Goal: Task Accomplishment & Management: Use online tool/utility

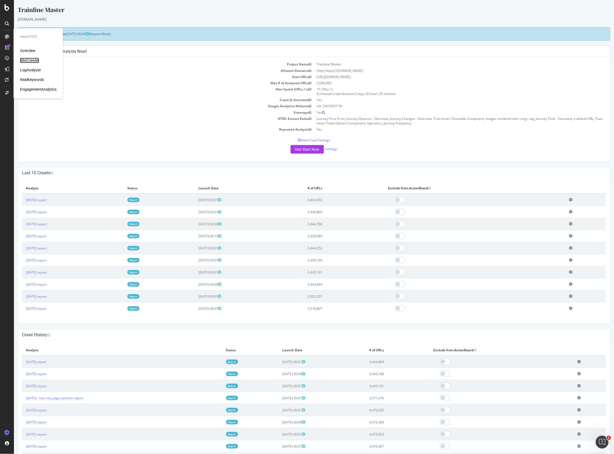
drag, startPoint x: 35, startPoint y: 59, endPoint x: 32, endPoint y: 61, distance: 3.6
click at [35, 59] on div "SiteCrawler" at bounding box center [29, 60] width 19 height 5
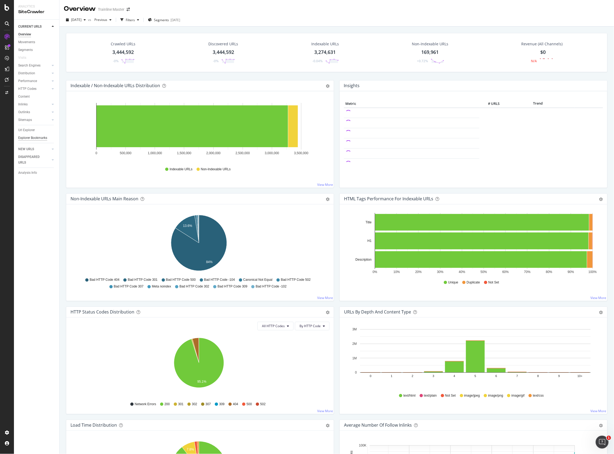
click at [38, 140] on div "Explorer Bookmarks" at bounding box center [32, 138] width 29 height 6
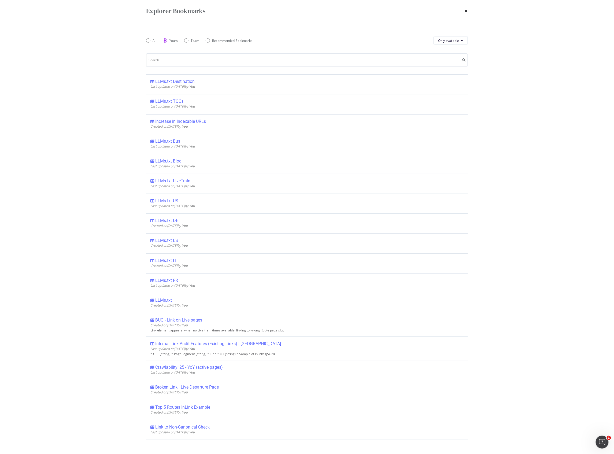
click at [191, 87] on span "Last updated on [DATE] by You" at bounding box center [172, 86] width 44 height 5
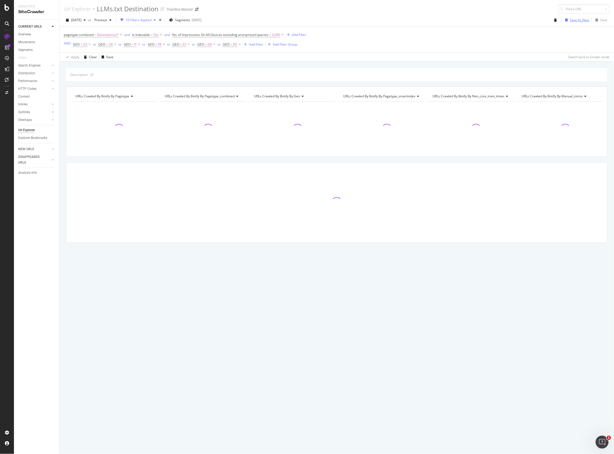
click at [577, 20] on div "Save As New" at bounding box center [579, 20] width 19 height 5
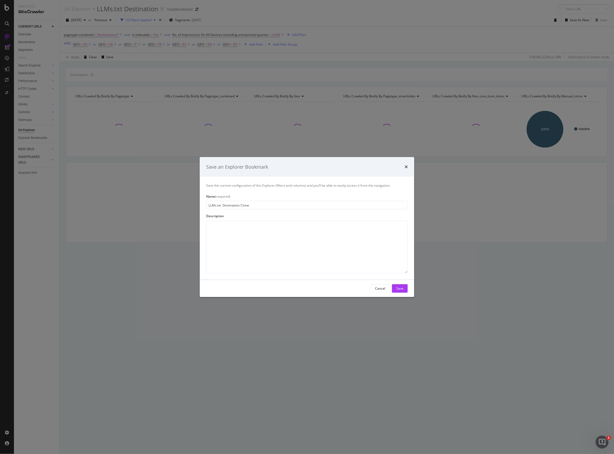
drag, startPoint x: 223, startPoint y: 205, endPoint x: 252, endPoint y: 208, distance: 29.1
click at [252, 208] on input "LLMs.txt Destination Clone" at bounding box center [307, 205] width 202 height 9
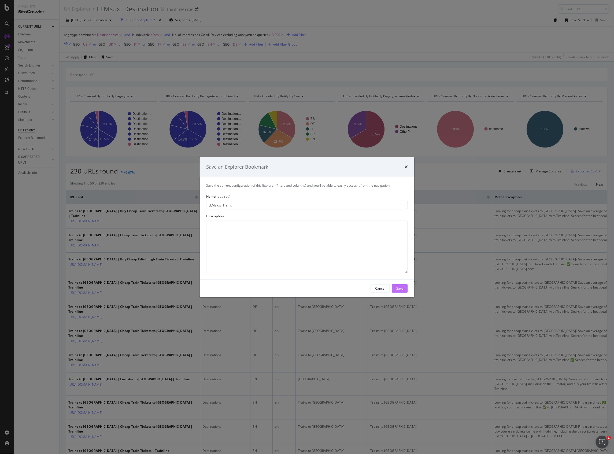
type input "LLMs.txt Trains"
click at [400, 288] on div "Save" at bounding box center [399, 288] width 7 height 5
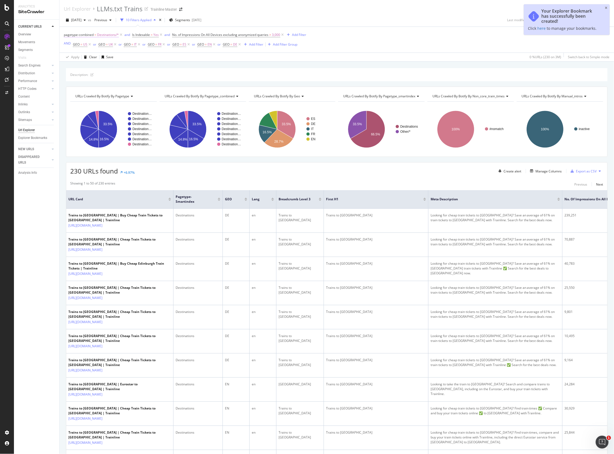
click at [106, 36] on span "Destinations/*" at bounding box center [108, 35] width 22 height 8
click at [90, 63] on div at bounding box center [98, 66] width 58 height 9
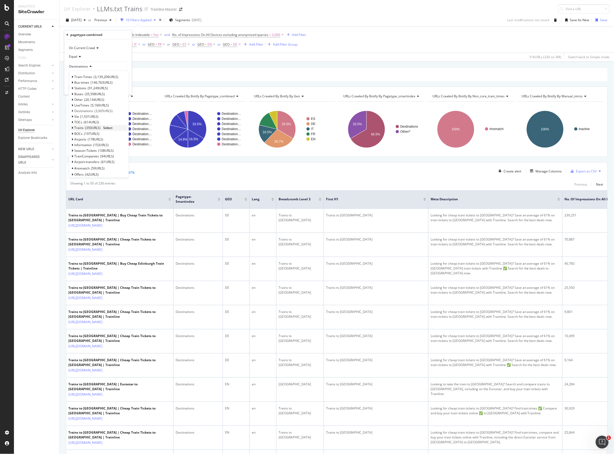
click at [72, 126] on icon at bounding box center [73, 127] width 2 height 3
click at [106, 127] on span "Select" at bounding box center [107, 127] width 9 height 5
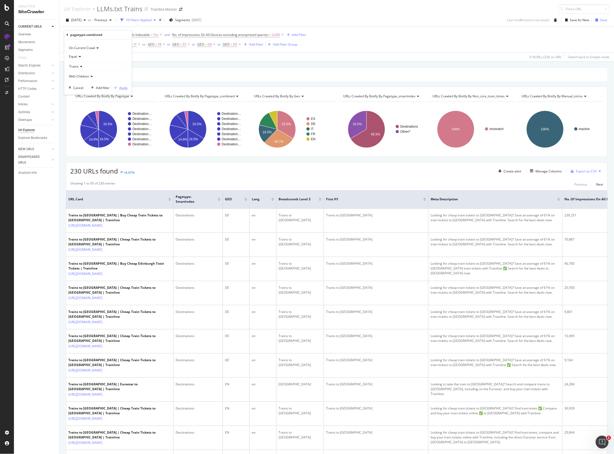
click at [127, 89] on div "Apply" at bounding box center [123, 87] width 8 height 5
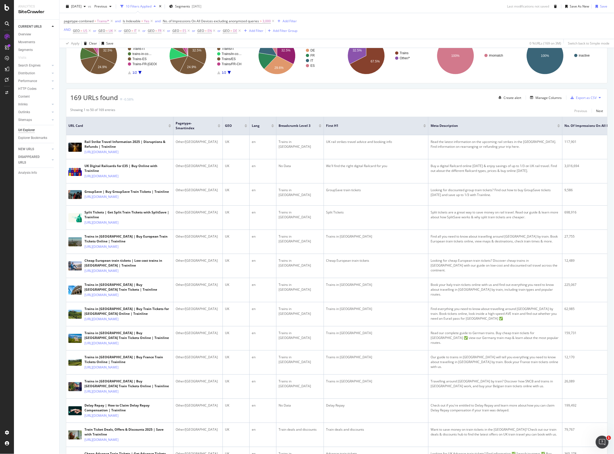
scroll to position [2, 0]
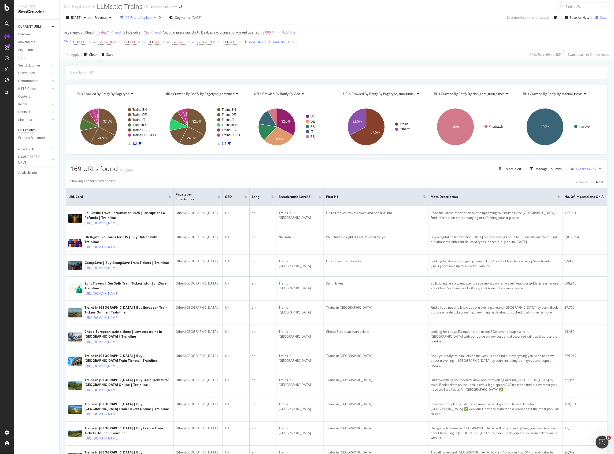
click at [547, 173] on div "Create alert Manage Columns Export as CSV" at bounding box center [549, 168] width 107 height 9
click at [548, 165] on div "Create alert Manage Columns Export as CSV" at bounding box center [549, 168] width 107 height 9
click at [545, 171] on div "Manage Columns" at bounding box center [548, 168] width 26 height 5
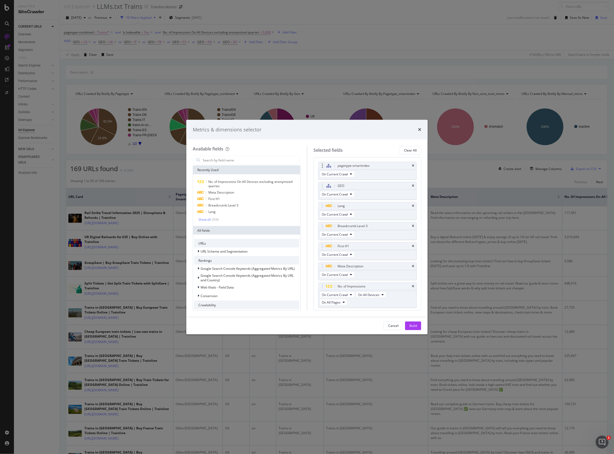
click at [410, 165] on div "pagetype-smartindex" at bounding box center [367, 166] width 98 height 8
click at [412, 166] on icon "times" at bounding box center [413, 165] width 2 height 3
click at [253, 156] on input "modal" at bounding box center [250, 160] width 97 height 8
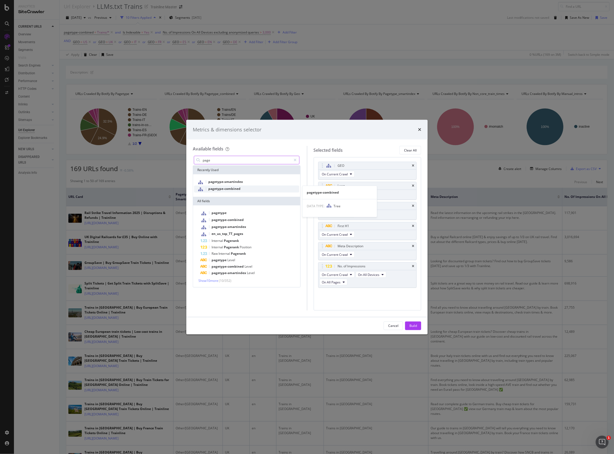
type input "page"
click at [248, 187] on div "pagetype-combined" at bounding box center [246, 188] width 105 height 7
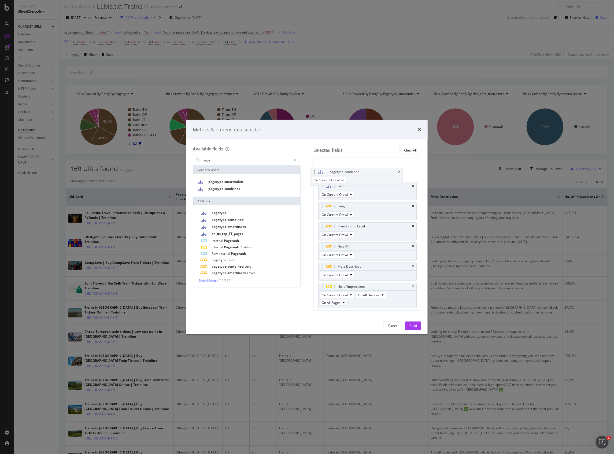
drag, startPoint x: 325, startPoint y: 295, endPoint x: 321, endPoint y: 164, distance: 131.4
click at [321, 164] on body "Analytics SiteCrawler CURRENT URLS Overview Movements Segments Visits Search En…" at bounding box center [307, 227] width 614 height 454
click at [411, 330] on div "Cancel Build" at bounding box center [306, 325] width 241 height 17
click at [415, 325] on div "Build" at bounding box center [413, 325] width 8 height 5
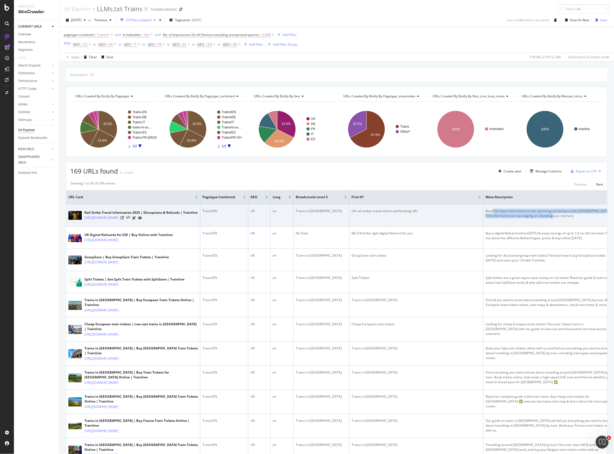
drag, startPoint x: 484, startPoint y: 212, endPoint x: 548, endPoint y: 222, distance: 65.1
click at [548, 222] on td "Read the latest information on the upcoming rail strikes in the [GEOGRAPHIC_DAT…" at bounding box center [550, 215] width 134 height 22
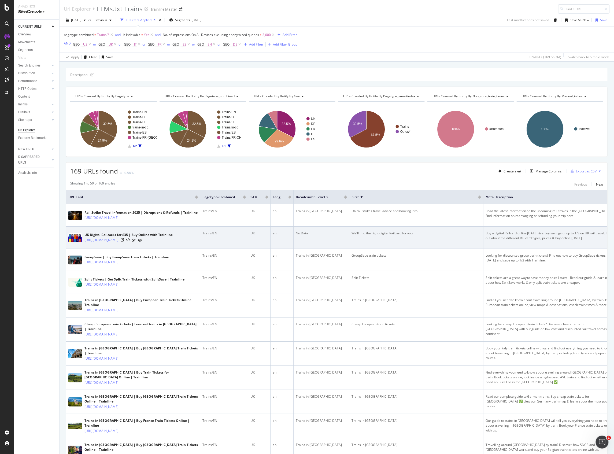
click at [493, 239] on div "Buy a digital Railcard online [DATE] & enjoy savings of up to 1/3 on UK rail tr…" at bounding box center [549, 236] width 129 height 10
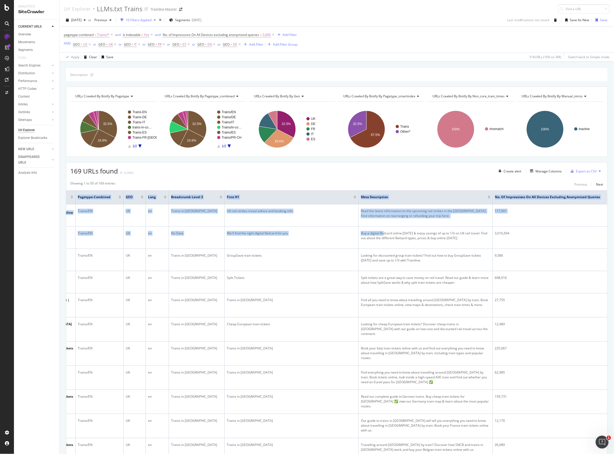
scroll to position [0, 126]
drag, startPoint x: 500, startPoint y: 236, endPoint x: 612, endPoint y: 252, distance: 113.5
click at [612, 252] on div "Url Explorer LLMs.txt Trains Trainline Master [DATE] vs Previous 10 Filters App…" at bounding box center [336, 227] width 554 height 454
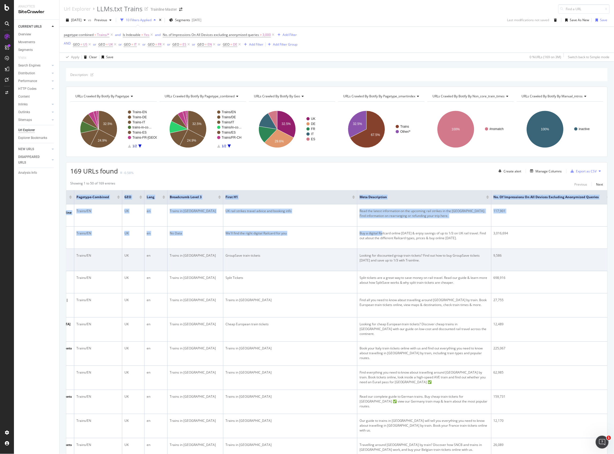
click at [471, 269] on td "Looking for discounted group train tickets? Find out how to buy GroupSave ticke…" at bounding box center [424, 260] width 134 height 22
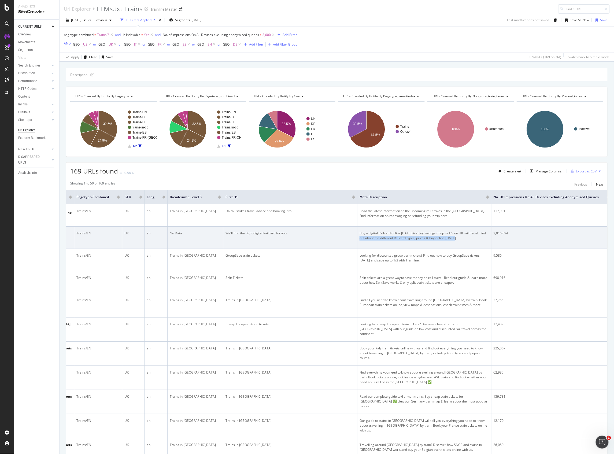
drag, startPoint x: 457, startPoint y: 244, endPoint x: 329, endPoint y: 251, distance: 128.3
click at [343, 249] on tr "UK Digital Railcards for £35 | Buy Online with Trainline [URL][DOMAIN_NAME] Tra…" at bounding box center [275, 237] width 671 height 22
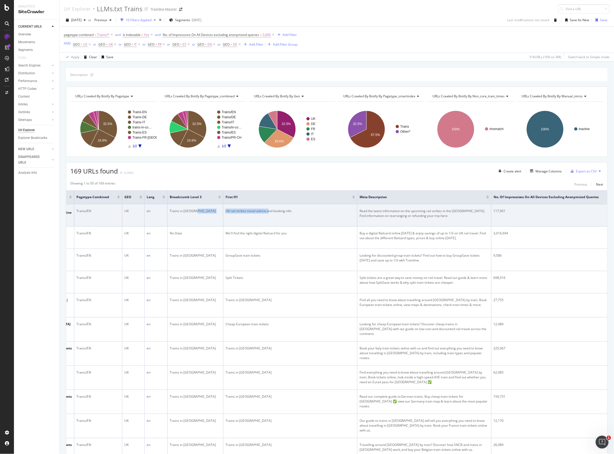
drag, startPoint x: 239, startPoint y: 215, endPoint x: 200, endPoint y: 218, distance: 39.5
click at [200, 218] on tr "Rail Strike Travel Information 2025 | Disruptions & Refunds | Trainline [URL][D…" at bounding box center [275, 215] width 671 height 22
drag, startPoint x: 187, startPoint y: 212, endPoint x: 128, endPoint y: 215, distance: 59.0
click at [128, 214] on tr "Rail Strike Travel Information 2025 | Disruptions & Refunds | Trainline [URL][D…" at bounding box center [275, 215] width 671 height 22
click at [146, 219] on td "en" at bounding box center [155, 215] width 23 height 22
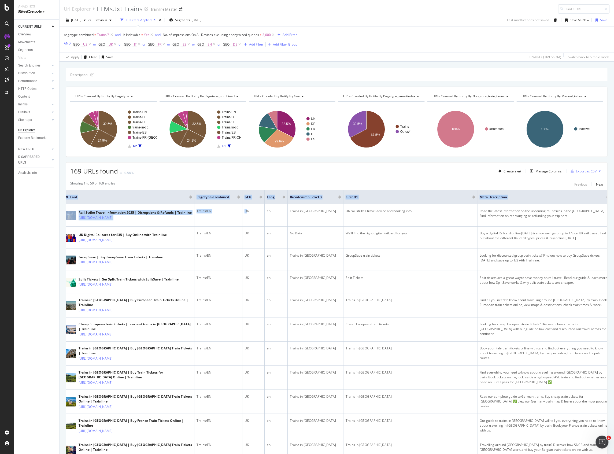
scroll to position [0, 0]
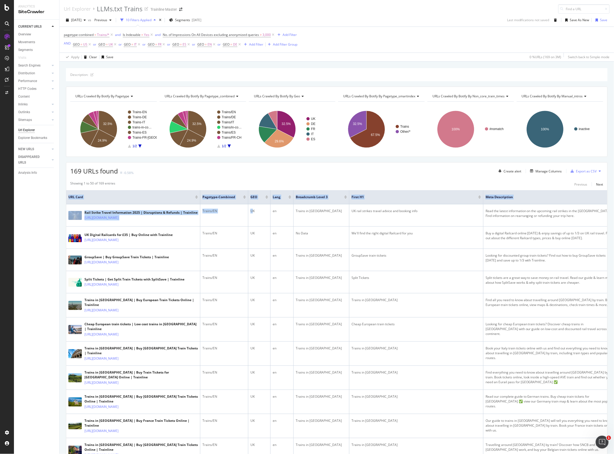
drag, startPoint x: 126, startPoint y: 211, endPoint x: 63, endPoint y: 214, distance: 63.3
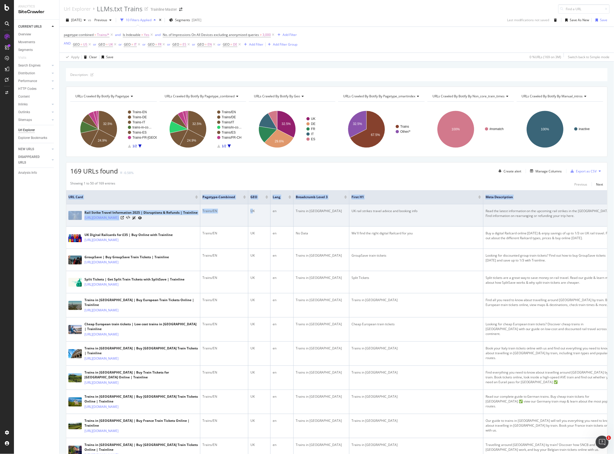
click at [233, 226] on td "Trains/EN" at bounding box center [224, 215] width 48 height 22
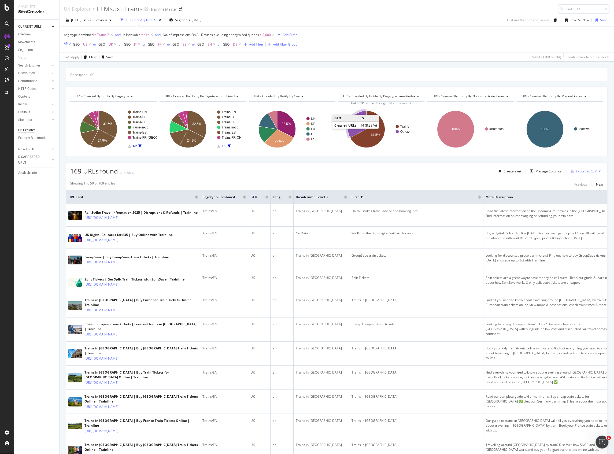
click at [107, 36] on span "Trains/*" at bounding box center [103, 35] width 12 height 8
click at [369, 138] on icon "A chart." at bounding box center [367, 129] width 35 height 37
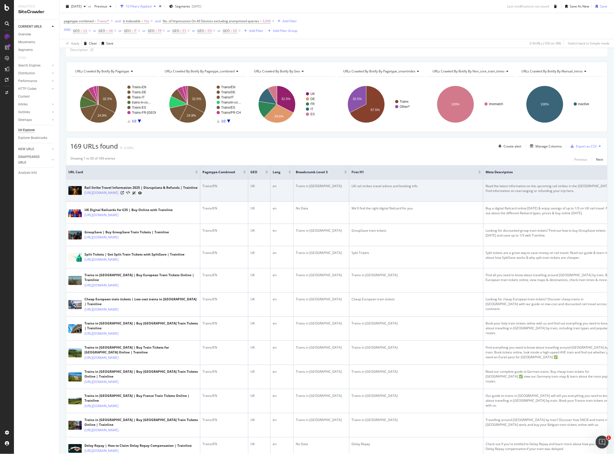
scroll to position [36, 0]
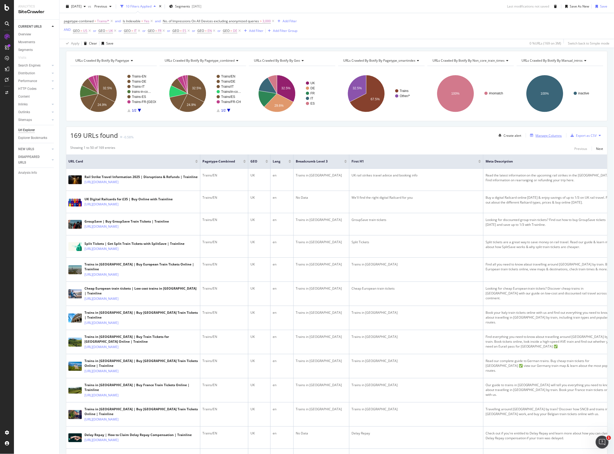
click at [539, 136] on div "Manage Columns" at bounding box center [548, 135] width 26 height 5
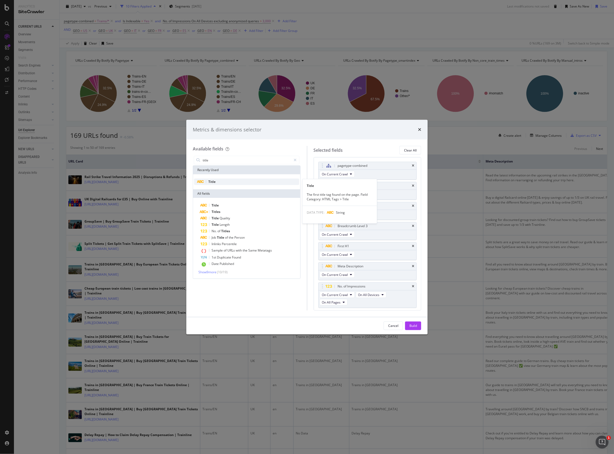
type input "title"
click at [238, 182] on div "Title" at bounding box center [246, 181] width 105 height 6
drag, startPoint x: 325, startPoint y: 296, endPoint x: 321, endPoint y: 246, distance: 50.5
click at [321, 246] on body "Analytics SiteCrawler CURRENT URLS Overview Movements Segments Visits Search En…" at bounding box center [307, 227] width 614 height 454
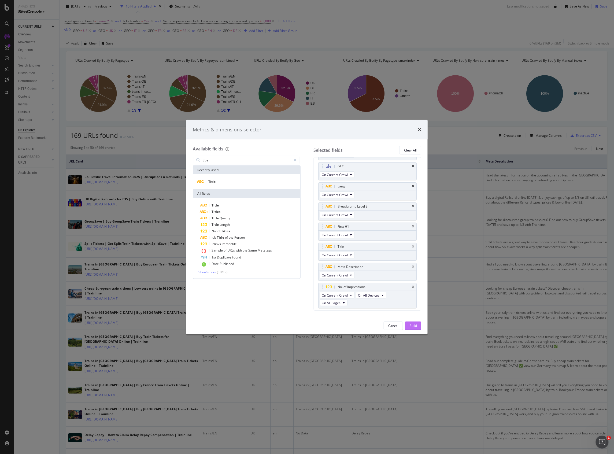
click at [409, 322] on div "Build" at bounding box center [413, 326] width 8 height 8
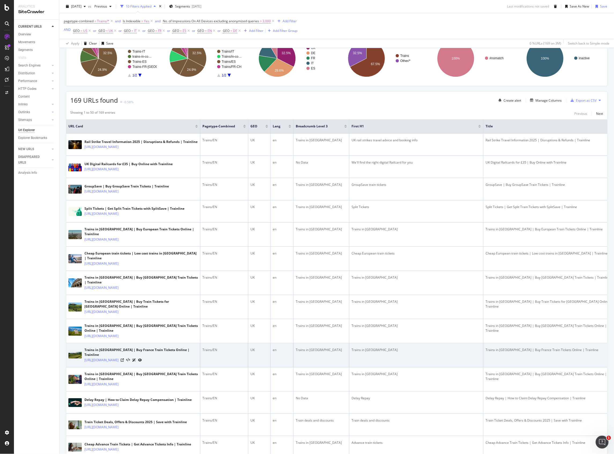
scroll to position [71, 0]
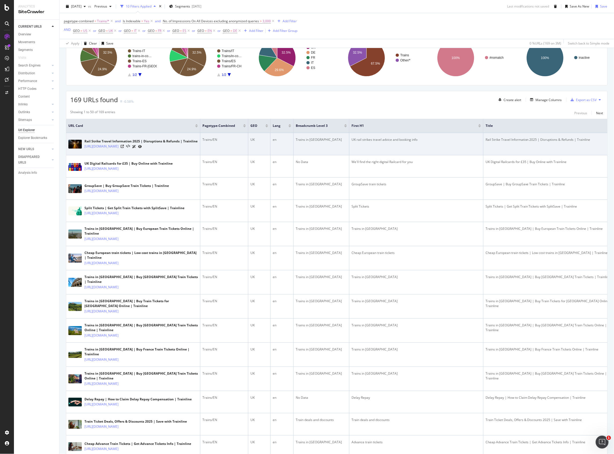
click at [488, 142] on div "Rail Strike Travel Information 2025 | Disruptions & Refunds | Trainline" at bounding box center [549, 139] width 129 height 5
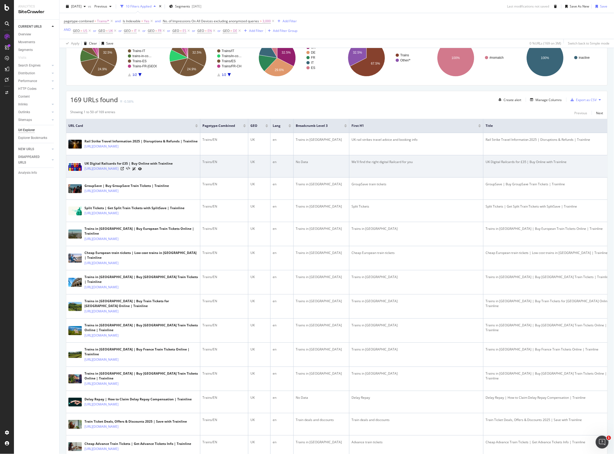
click at [486, 163] on div "UK Digital Railcards for £35 | Buy Online with Trainline" at bounding box center [549, 161] width 129 height 5
click at [397, 177] on td "We'll find the right digital Railcard for you" at bounding box center [416, 166] width 134 height 22
click at [395, 170] on td "We'll find the right digital Railcard for you" at bounding box center [416, 166] width 134 height 22
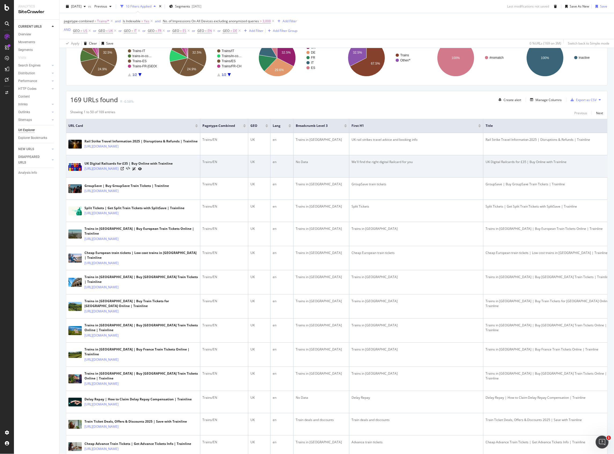
click at [392, 174] on td "We'll find the right digital Railcard for you" at bounding box center [416, 166] width 134 height 22
click at [504, 164] on div "UK Digital Railcards for £35 | Buy Online with Trainline" at bounding box center [549, 161] width 129 height 5
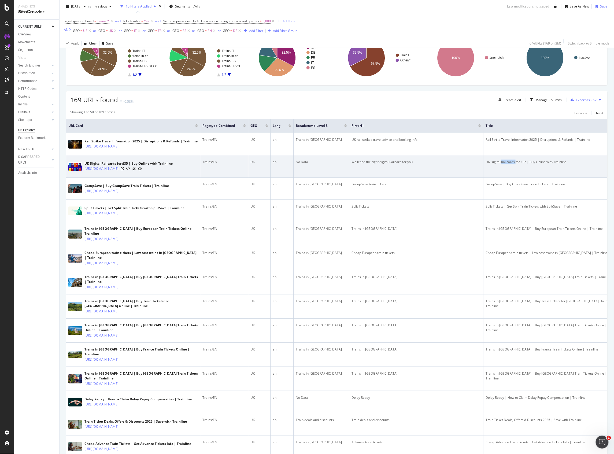
click at [504, 164] on div "UK Digital Railcards for £35 | Buy Online with Trainline" at bounding box center [549, 161] width 129 height 5
click at [503, 164] on div "UK Digital Railcards for £35 | Buy Online with Trainline" at bounding box center [549, 161] width 129 height 5
click at [370, 164] on div "We'll find the right digital Railcard for you" at bounding box center [415, 161] width 129 height 5
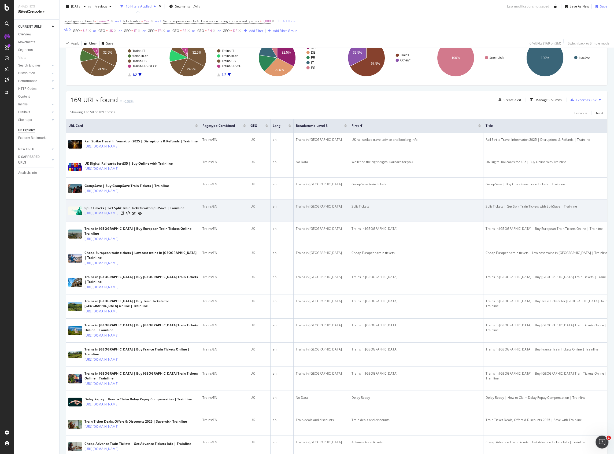
click at [490, 215] on td "Split Tickets | Get Split Train Tickets with SplitSave | Trainline" at bounding box center [550, 211] width 134 height 22
click at [386, 216] on td "Split Tickets" at bounding box center [416, 211] width 134 height 22
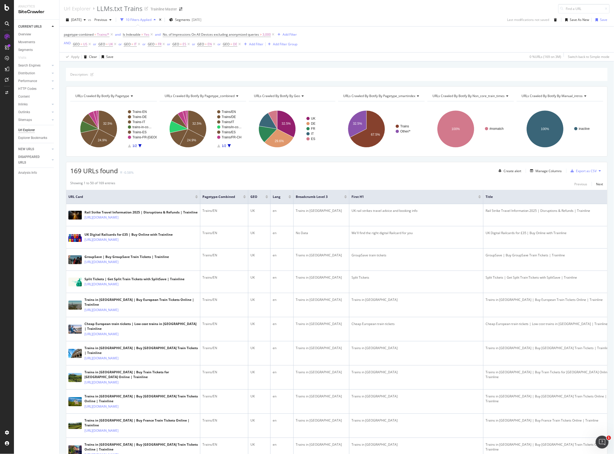
scroll to position [0, 0]
click at [264, 35] on span "3,000" at bounding box center [266, 35] width 8 height 8
click at [203, 85] on input "3000" at bounding box center [197, 83] width 59 height 9
drag, startPoint x: 198, startPoint y: 86, endPoint x: 128, endPoint y: 79, distance: 70.4
click at [128, 79] on body "Analytics SiteCrawler CURRENT URLS Overview Movements Segments Visits Search En…" at bounding box center [307, 227] width 614 height 454
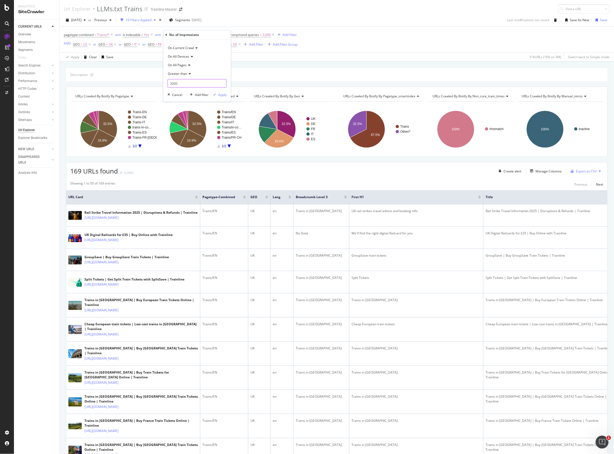
click at [174, 85] on input "3000" at bounding box center [197, 83] width 59 height 9
type input "4000"
click at [218, 93] on div "Apply" at bounding box center [222, 94] width 8 height 5
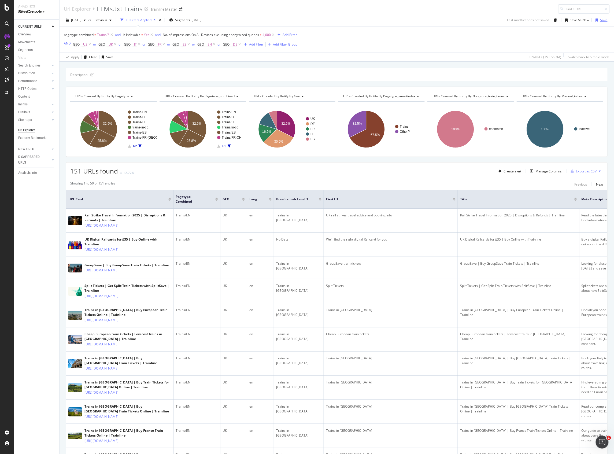
click at [596, 23] on div "Save" at bounding box center [600, 20] width 14 height 8
click at [606, 8] on icon "close toast" at bounding box center [606, 7] width 2 height 3
click at [583, 173] on div "Export as CSV" at bounding box center [586, 171] width 21 height 5
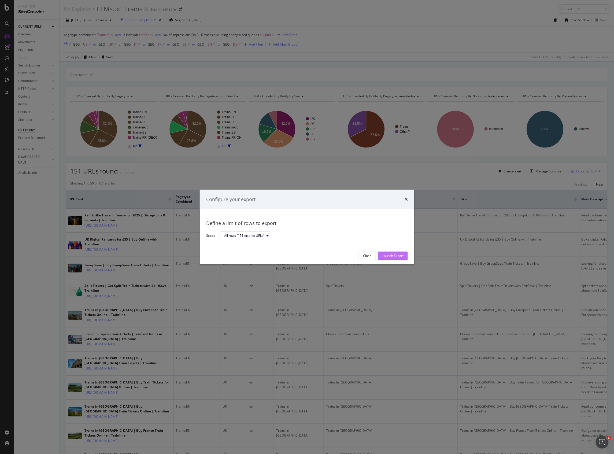
click at [380, 255] on button "Launch Export" at bounding box center [393, 255] width 30 height 9
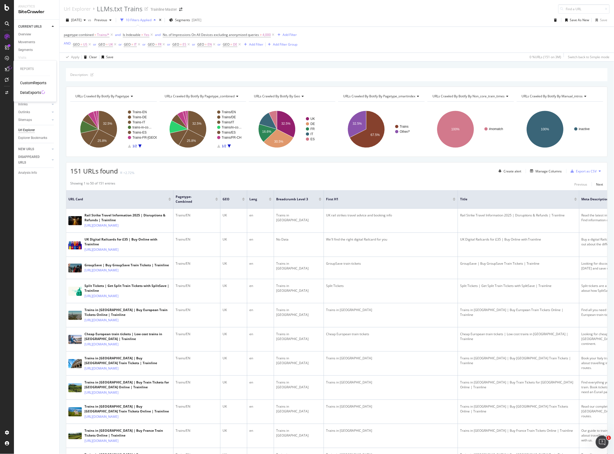
click at [39, 91] on div "DataExports" at bounding box center [30, 92] width 21 height 5
click at [578, 22] on div "Save As New" at bounding box center [579, 20] width 19 height 5
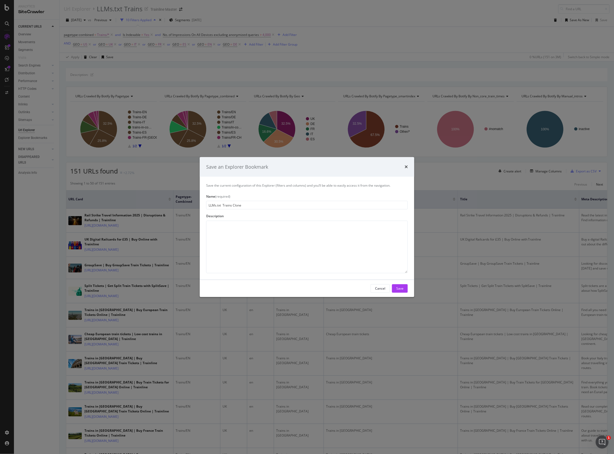
click at [232, 205] on input "LLMs.txt Trains Clone" at bounding box center [307, 205] width 202 height 9
drag, startPoint x: 224, startPoint y: 203, endPoint x: 261, endPoint y: 214, distance: 38.7
click at [261, 214] on div "Save the current configuration of this Explorer (filters and columns) and you’l…" at bounding box center [307, 228] width 214 height 103
type input "LLMs.txt Stations"
click at [258, 232] on textarea "modal" at bounding box center [307, 247] width 202 height 53
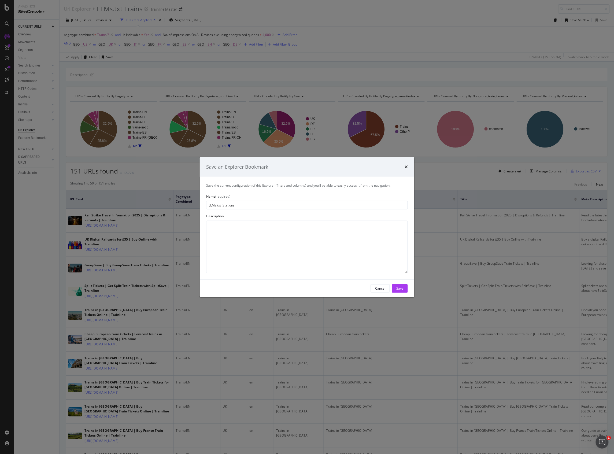
click at [270, 217] on div "Description" at bounding box center [307, 216] width 202 height 5
click at [272, 214] on div "Description" at bounding box center [307, 216] width 202 height 5
click at [392, 287] on div "Cancel Save" at bounding box center [388, 288] width 37 height 9
click at [398, 291] on div "Save" at bounding box center [399, 288] width 7 height 5
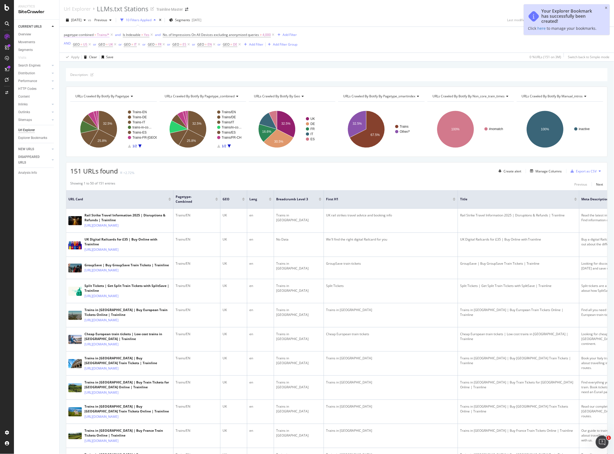
click at [97, 35] on span "Trains/*" at bounding box center [103, 35] width 12 height 8
click at [88, 70] on div "Trains" at bounding box center [98, 66] width 58 height 9
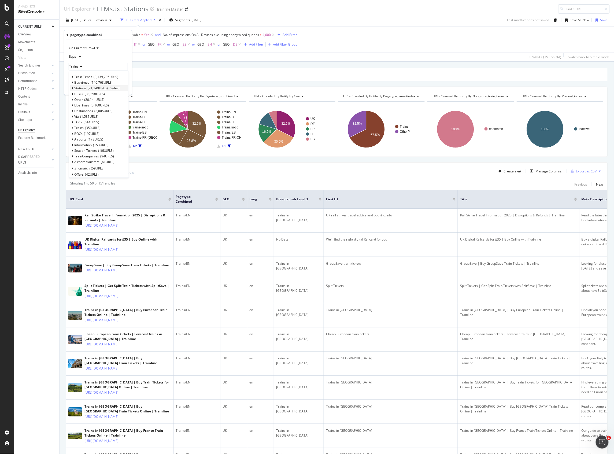
click at [114, 87] on span "Select" at bounding box center [114, 88] width 9 height 5
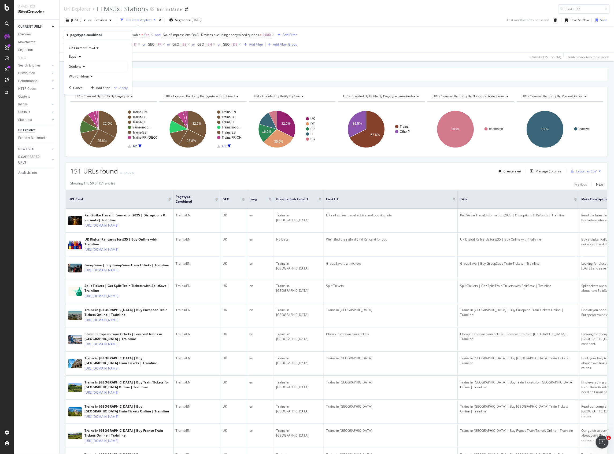
click at [127, 91] on div "On Current Crawl Equal Stations With Children Cancel Add filter Apply" at bounding box center [98, 66] width 68 height 55
click at [128, 90] on div "On Current Crawl Equal Stations With Children Cancel Add filter Apply" at bounding box center [98, 66] width 68 height 55
click at [125, 88] on div "Apply" at bounding box center [123, 87] width 8 height 5
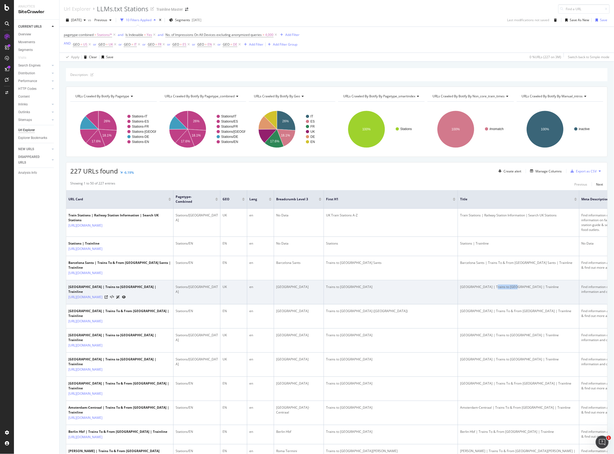
drag, startPoint x: 496, startPoint y: 290, endPoint x: 515, endPoint y: 291, distance: 19.1
click at [515, 289] on div "[GEOGRAPHIC_DATA] | Trains to [GEOGRAPHIC_DATA] | Trainline" at bounding box center [518, 286] width 117 height 5
drag, startPoint x: 545, startPoint y: 293, endPoint x: 567, endPoint y: 292, distance: 22.3
click at [567, 289] on div "[GEOGRAPHIC_DATA] | Trains to [GEOGRAPHIC_DATA] | Trainline" at bounding box center [518, 286] width 117 height 5
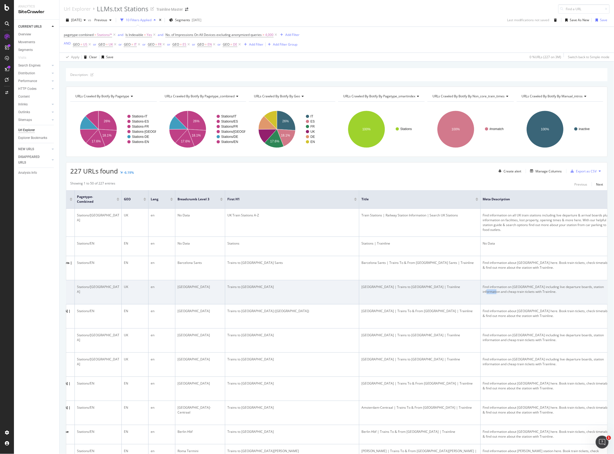
drag, startPoint x: 590, startPoint y: 291, endPoint x: 598, endPoint y: 290, distance: 8.4
click at [598, 290] on tr "[GEOGRAPHIC_DATA] | Trains to [GEOGRAPHIC_DATA] | Trainline [URL][DOMAIN_NAME] …" at bounding box center [351, 292] width 767 height 24
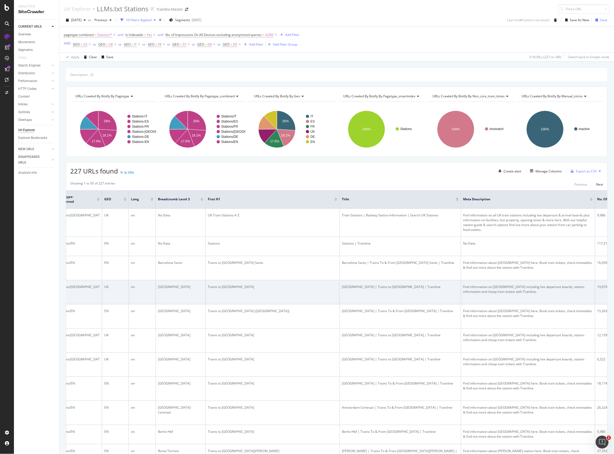
click at [524, 288] on div "Find information on [GEOGRAPHIC_DATA] including live departure boards, station …" at bounding box center [527, 289] width 129 height 10
drag, startPoint x: 527, startPoint y: 292, endPoint x: 463, endPoint y: 290, distance: 64.9
click at [463, 290] on td "Find information on [GEOGRAPHIC_DATA] including live departure boards, station …" at bounding box center [528, 292] width 134 height 24
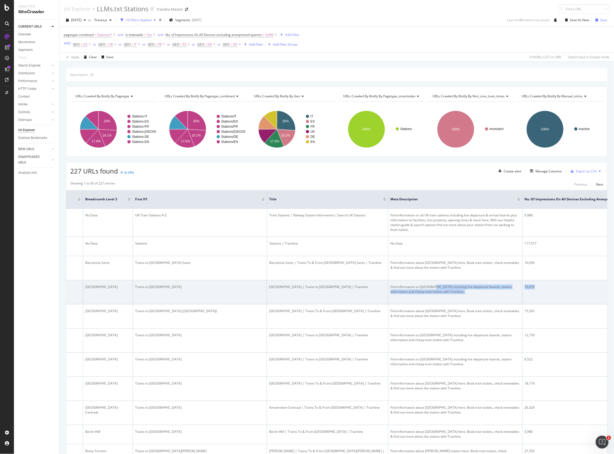
drag, startPoint x: 508, startPoint y: 287, endPoint x: 598, endPoint y: 288, distance: 90.1
click at [598, 288] on tr "[GEOGRAPHIC_DATA] | Trains to [GEOGRAPHIC_DATA] | Trainline [URL][DOMAIN_NAME] …" at bounding box center [258, 292] width 767 height 24
click at [533, 285] on td "19,670" at bounding box center [579, 292] width 120 height 24
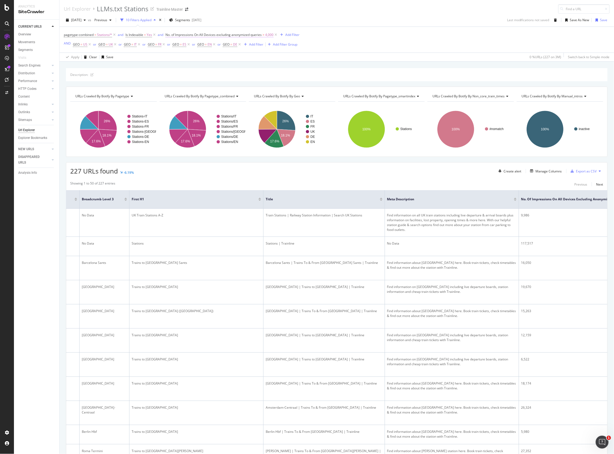
click at [267, 36] on span "4,000" at bounding box center [269, 35] width 8 height 8
drag, startPoint x: 190, startPoint y: 84, endPoint x: 137, endPoint y: 83, distance: 52.8
click at [137, 83] on body "Analytics SiteCrawler CURRENT URLS Overview Movements Segments Visits Search En…" at bounding box center [307, 227] width 614 height 454
click at [184, 82] on input "4000" at bounding box center [199, 83] width 59 height 9
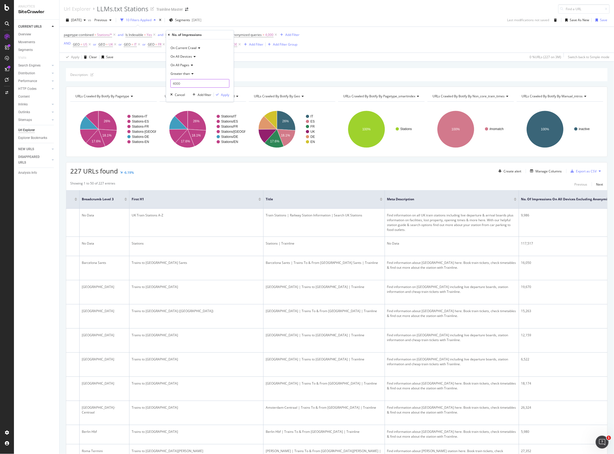
click at [184, 82] on input "4000" at bounding box center [199, 83] width 59 height 9
type input "5000"
click at [220, 93] on div "button" at bounding box center [217, 94] width 7 height 3
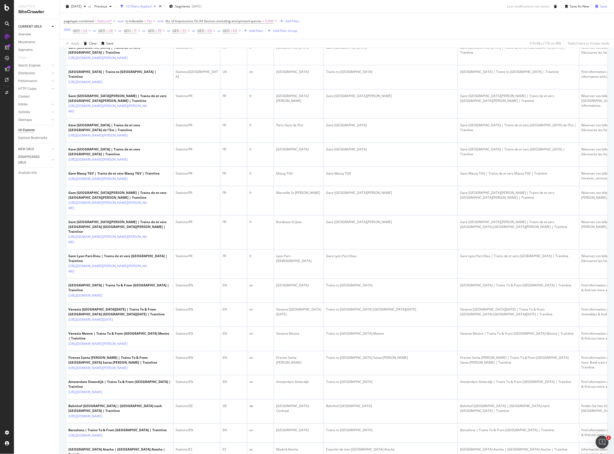
scroll to position [679, 0]
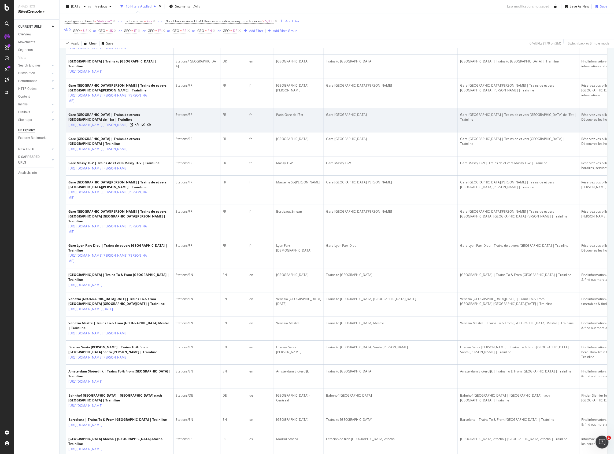
click at [293, 117] on div "Paris Gare de l’Est" at bounding box center [298, 114] width 45 height 5
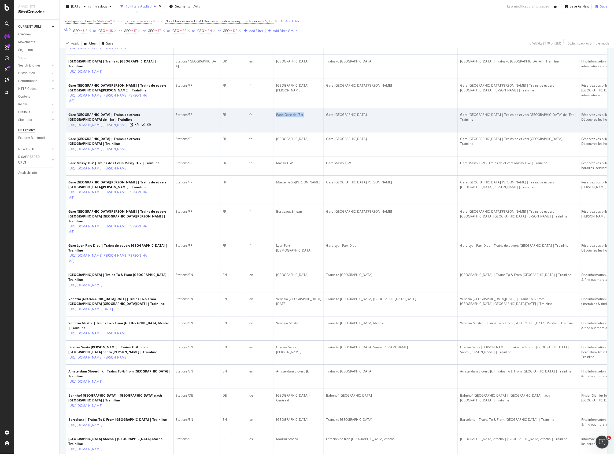
click at [293, 117] on div "Paris Gare de l’Est" at bounding box center [298, 114] width 45 height 5
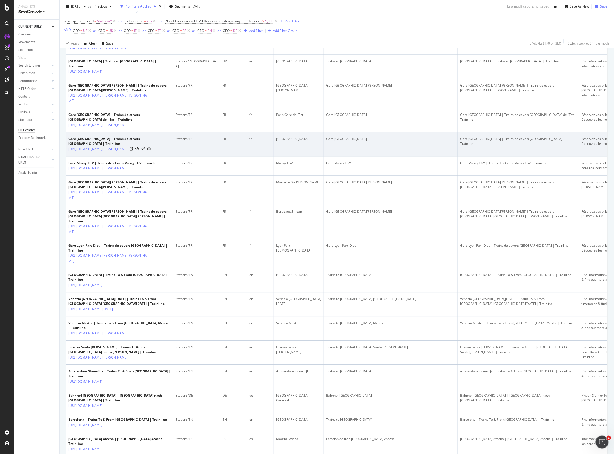
click at [290, 156] on td "[GEOGRAPHIC_DATA]" at bounding box center [299, 144] width 50 height 24
click at [290, 141] on div "[GEOGRAPHIC_DATA]" at bounding box center [298, 138] width 45 height 5
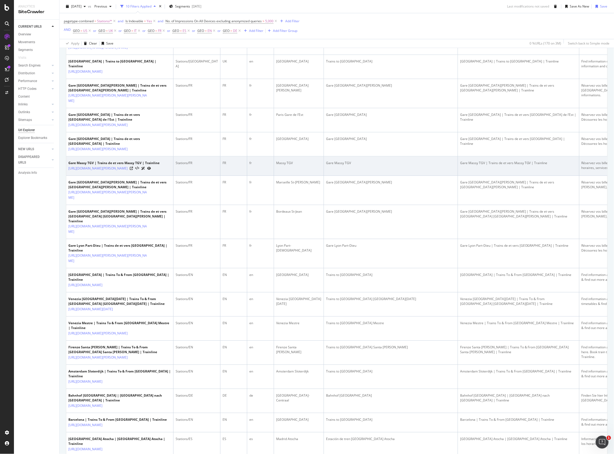
click at [285, 165] on div "Massy TGV" at bounding box center [298, 163] width 45 height 5
click at [285, 176] on td "Massy TGV" at bounding box center [299, 165] width 50 height 19
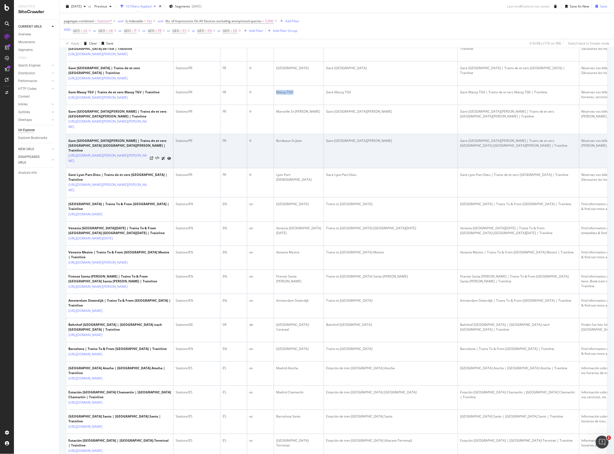
scroll to position [750, 0]
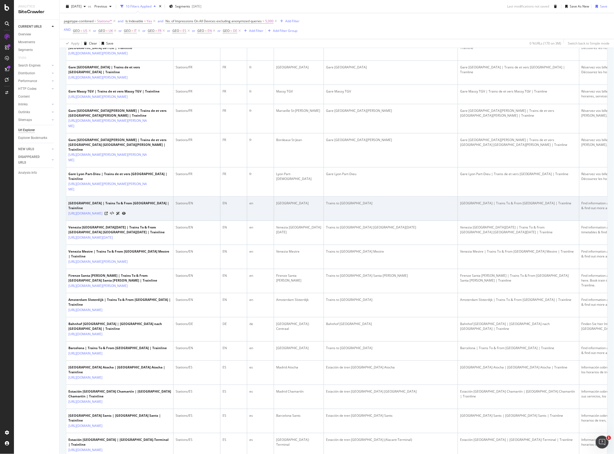
click at [281, 206] on div "[GEOGRAPHIC_DATA]" at bounding box center [298, 203] width 45 height 5
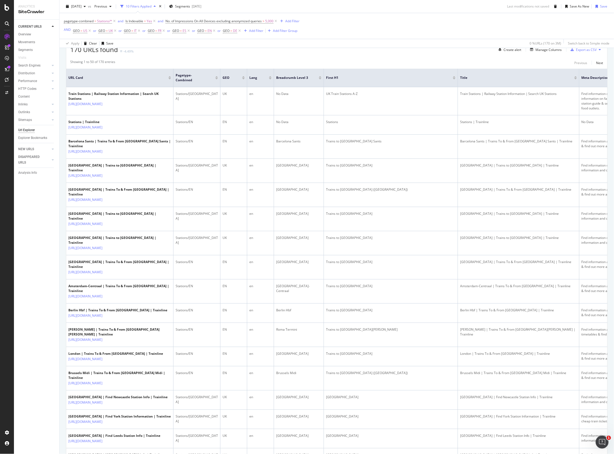
scroll to position [71, 0]
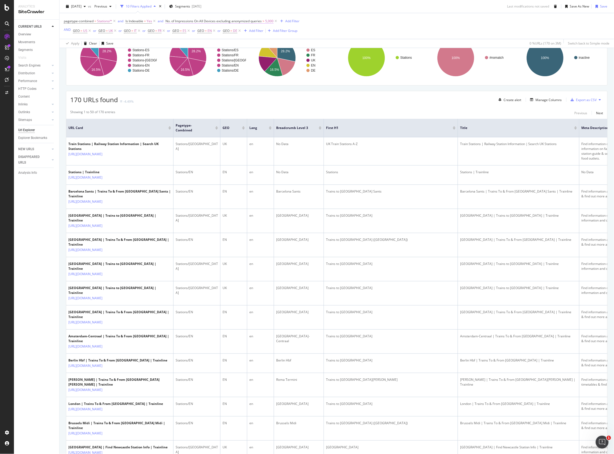
click at [266, 18] on span "5,000" at bounding box center [269, 21] width 8 height 8
drag, startPoint x: 181, startPoint y: 67, endPoint x: 162, endPoint y: 69, distance: 18.4
click at [162, 69] on body "Analytics SiteCrawler CURRENT URLS Overview Movements Segments Visits Search En…" at bounding box center [307, 227] width 614 height 454
click at [187, 69] on input "5000" at bounding box center [199, 69] width 59 height 9
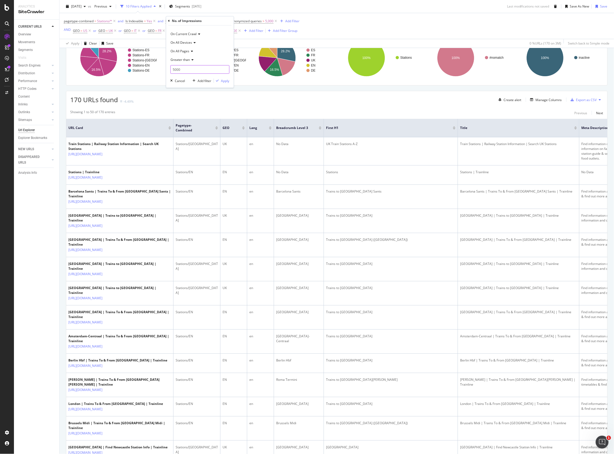
click at [187, 69] on input "5000" at bounding box center [199, 69] width 59 height 9
type input "4500"
click at [222, 80] on div "Apply" at bounding box center [225, 81] width 8 height 5
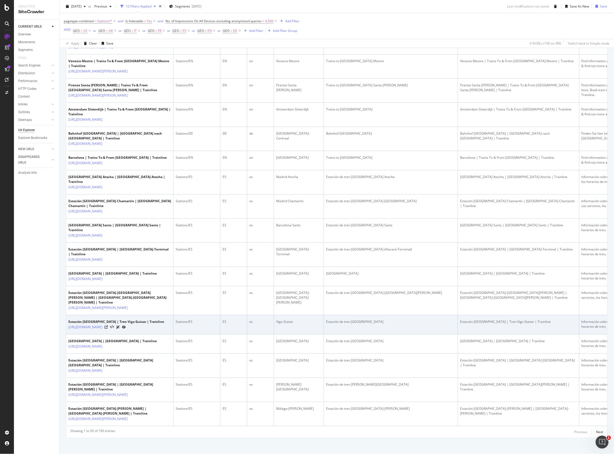
scroll to position [1069, 0]
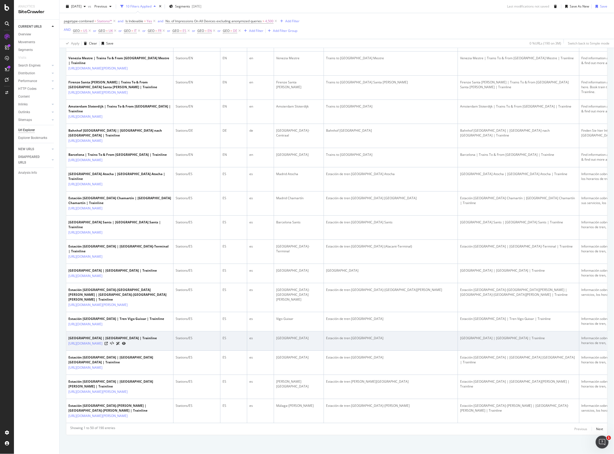
click at [288, 331] on td "[GEOGRAPHIC_DATA]" at bounding box center [299, 340] width 50 height 19
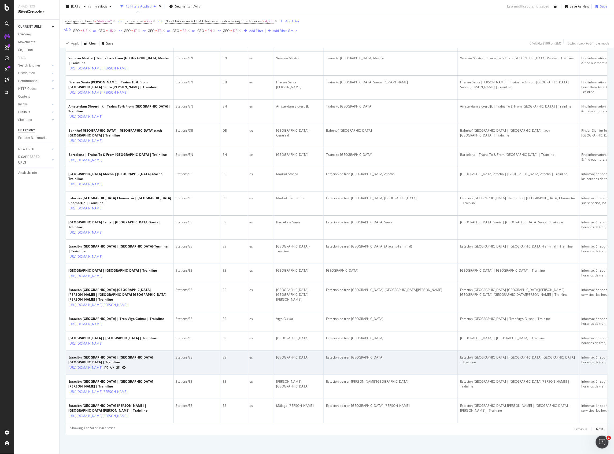
click at [280, 355] on div "[GEOGRAPHIC_DATA]" at bounding box center [298, 357] width 45 height 5
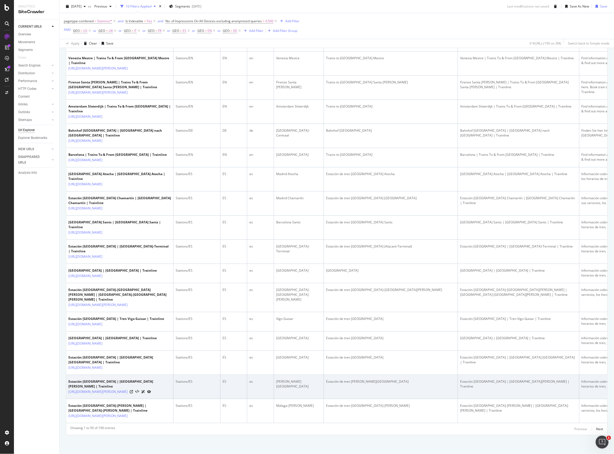
click at [281, 379] on div "[PERSON_NAME][GEOGRAPHIC_DATA]" at bounding box center [298, 384] width 45 height 10
click at [282, 375] on td "[PERSON_NAME][GEOGRAPHIC_DATA]" at bounding box center [299, 387] width 50 height 24
click at [284, 379] on div "[PERSON_NAME][GEOGRAPHIC_DATA]" at bounding box center [298, 384] width 45 height 10
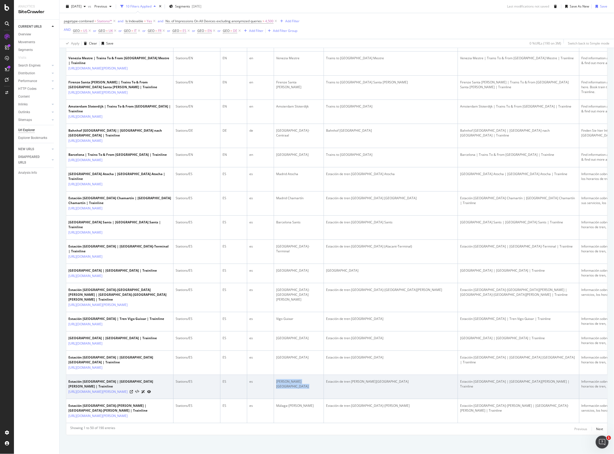
click at [284, 379] on div "[PERSON_NAME][GEOGRAPHIC_DATA]" at bounding box center [298, 384] width 45 height 10
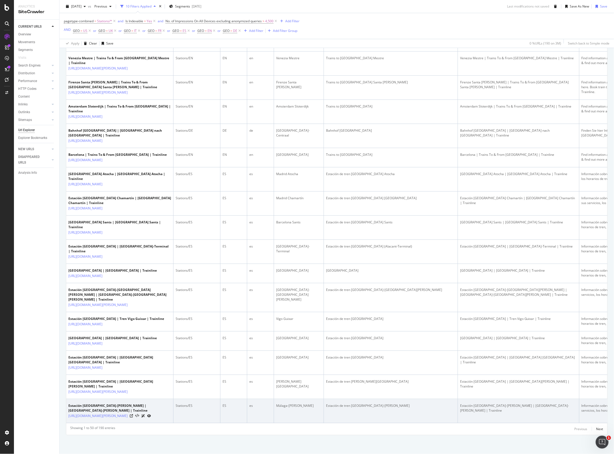
click at [284, 401] on td "Málaga-[PERSON_NAME]" at bounding box center [299, 411] width 50 height 24
click at [284, 403] on div "Málaga-[PERSON_NAME]" at bounding box center [298, 405] width 45 height 5
click at [285, 403] on div "Málaga-[PERSON_NAME]" at bounding box center [298, 405] width 45 height 5
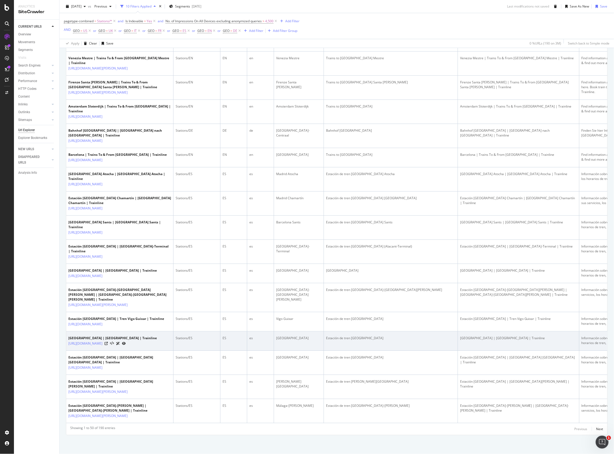
click at [281, 336] on div "[GEOGRAPHIC_DATA]" at bounding box center [298, 338] width 45 height 5
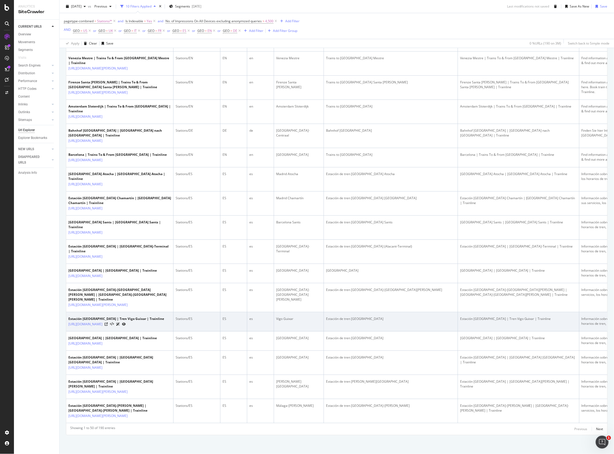
click at [290, 316] on div "Vigo Guixar" at bounding box center [298, 318] width 45 height 5
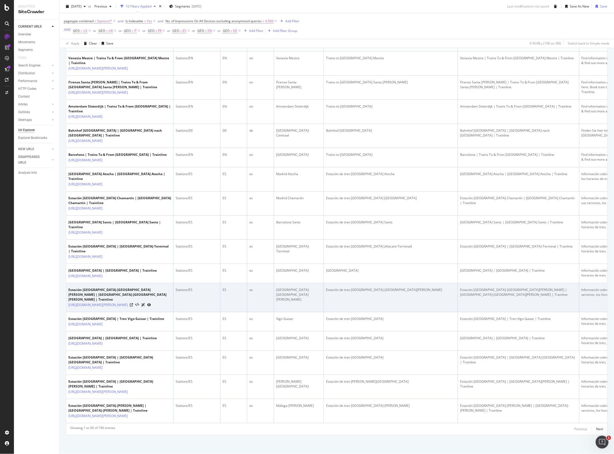
click at [294, 287] on div "[GEOGRAPHIC_DATA]-[GEOGRAPHIC_DATA][PERSON_NAME]" at bounding box center [298, 294] width 45 height 14
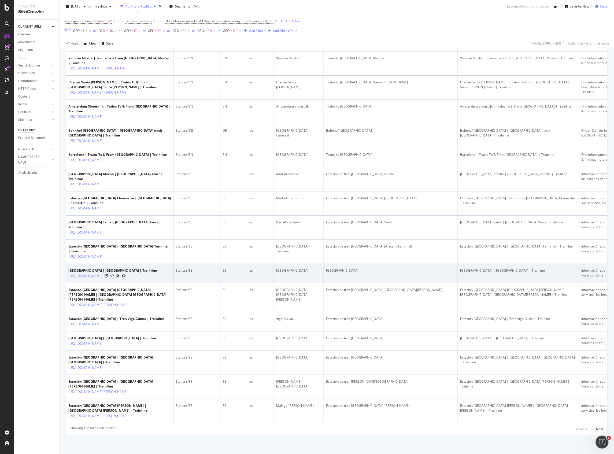
click at [285, 268] on div "[GEOGRAPHIC_DATA]" at bounding box center [298, 270] width 45 height 5
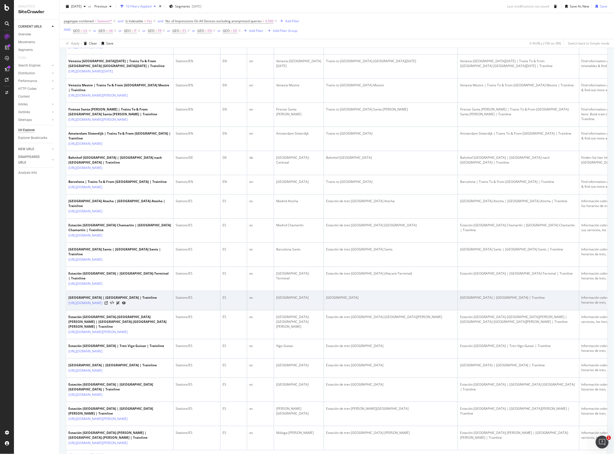
scroll to position [890, 0]
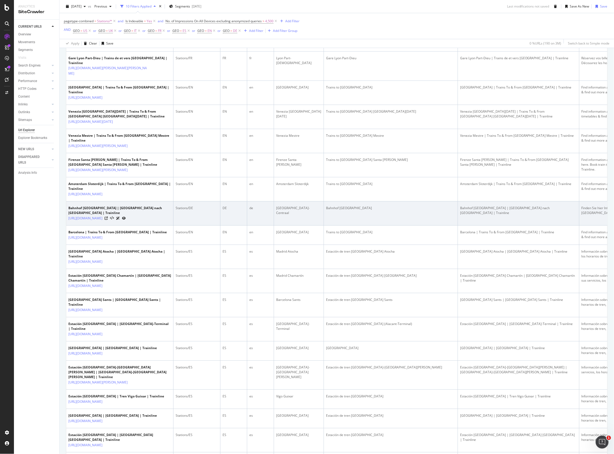
click at [289, 215] on div "[GEOGRAPHIC_DATA]-Centraal" at bounding box center [298, 211] width 45 height 10
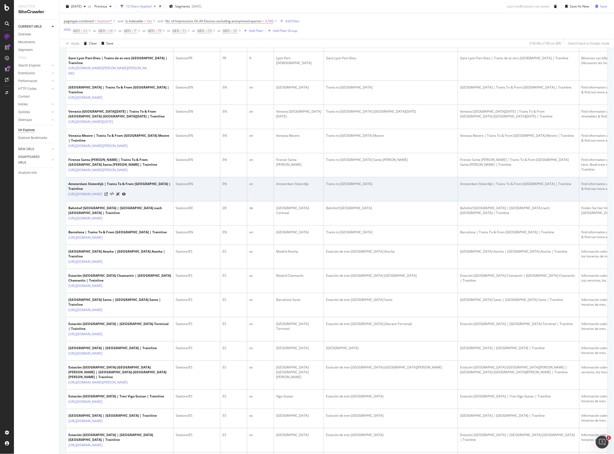
click at [292, 201] on td "Amsterdam Sloterdijk" at bounding box center [299, 189] width 50 height 24
click at [291, 186] on div "Amsterdam Sloterdijk" at bounding box center [298, 183] width 45 height 5
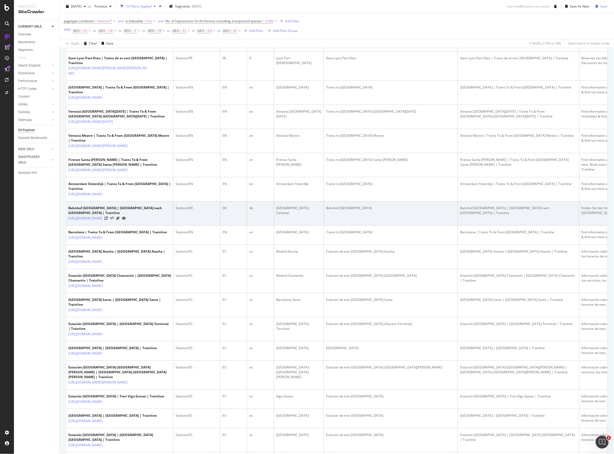
click at [287, 215] on div "[GEOGRAPHIC_DATA]-Centraal" at bounding box center [298, 211] width 45 height 10
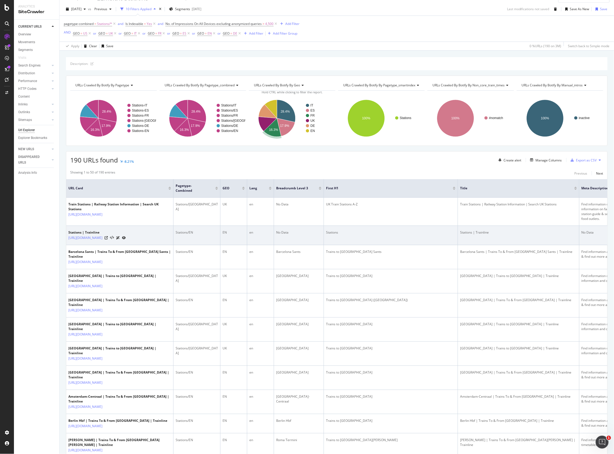
scroll to position [0, 0]
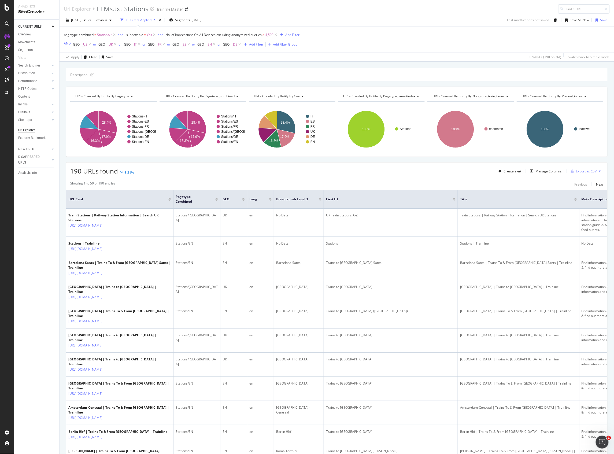
click at [221, 35] on span "No. of Impressions On All Devices excluding anonymized queries" at bounding box center [213, 34] width 96 height 5
drag, startPoint x: 160, startPoint y: 85, endPoint x: 156, endPoint y: 85, distance: 4.3
click at [156, 85] on body "Analytics SiteCrawler CURRENT URLS Overview Movements Segments Visits Search En…" at bounding box center [307, 227] width 614 height 454
click at [178, 86] on input "4500" at bounding box center [199, 83] width 59 height 9
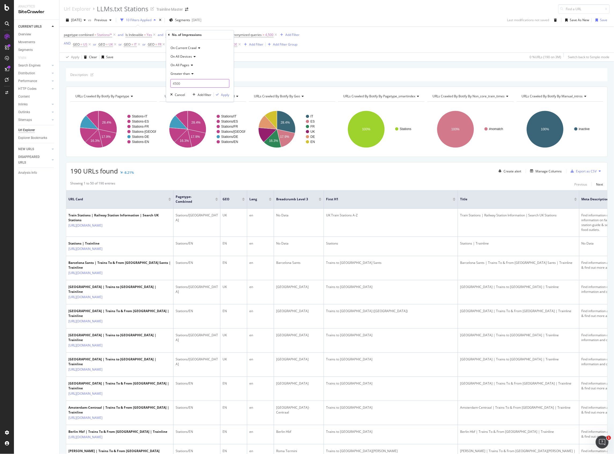
click at [178, 86] on input "4500" at bounding box center [199, 83] width 59 height 9
type input "5000"
click at [221, 92] on div "Apply" at bounding box center [225, 94] width 8 height 5
click at [596, 20] on icon "button" at bounding box center [597, 19] width 2 height 3
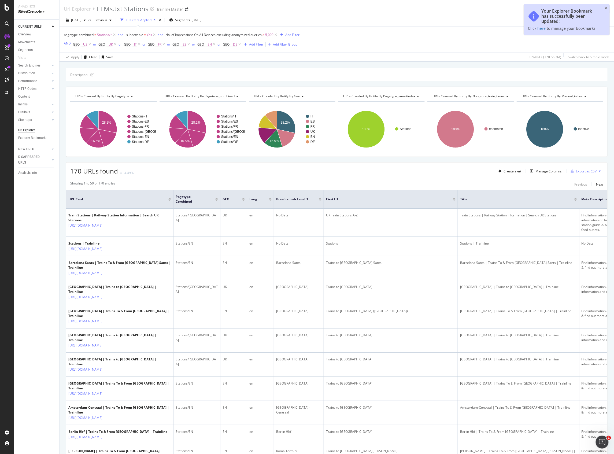
click at [268, 35] on span "5,000" at bounding box center [269, 35] width 8 height 8
drag, startPoint x: 176, startPoint y: 84, endPoint x: 170, endPoint y: 84, distance: 6.2
click at [170, 84] on div "On Current Crawl On All Devices On All Pages Greater than 5000 Cancel Add filte…" at bounding box center [200, 70] width 68 height 62
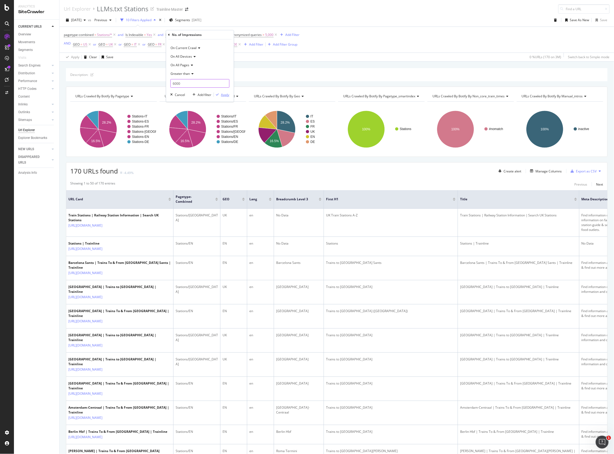
type input "6000"
click at [224, 94] on div "Apply" at bounding box center [225, 94] width 8 height 5
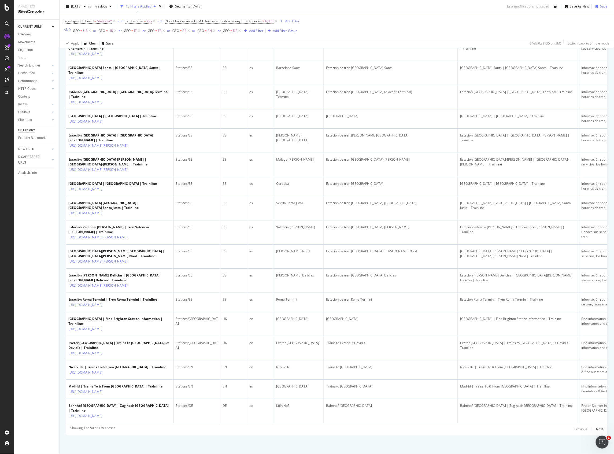
scroll to position [1050, 0]
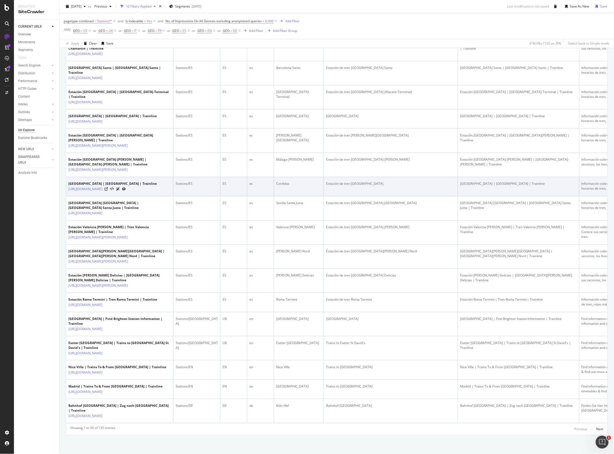
click at [283, 181] on div "Cordoba" at bounding box center [298, 183] width 45 height 5
click at [359, 181] on div "Estación de tren [GEOGRAPHIC_DATA]" at bounding box center [390, 183] width 129 height 5
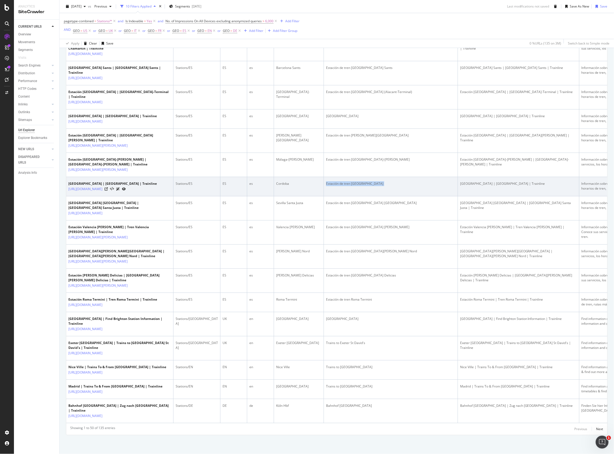
click at [359, 181] on div "Estación de tren [GEOGRAPHIC_DATA]" at bounding box center [390, 183] width 129 height 5
click at [283, 181] on div "Cordoba" at bounding box center [298, 183] width 45 height 5
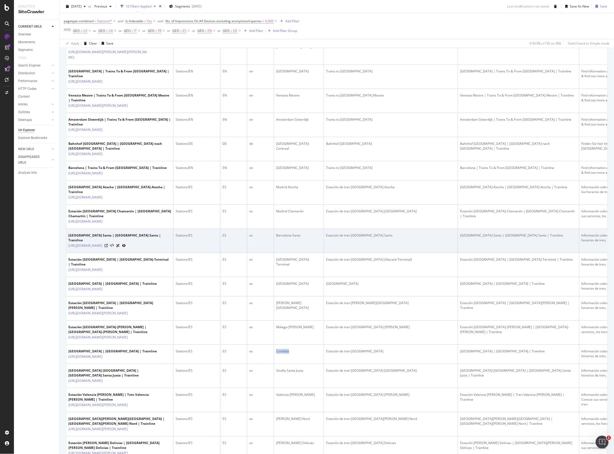
scroll to position [799, 0]
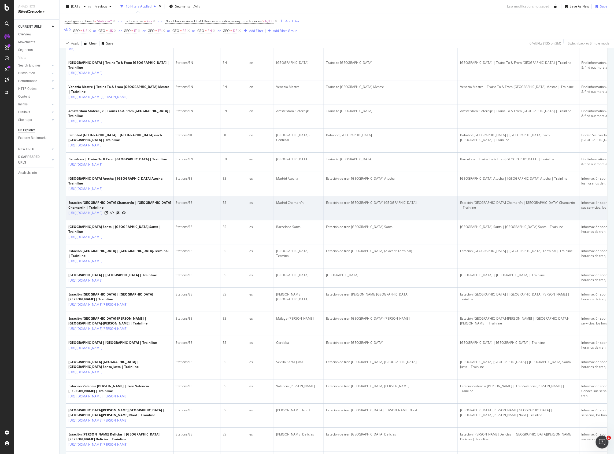
click at [294, 205] on div "Madrid Chamartín" at bounding box center [298, 202] width 45 height 5
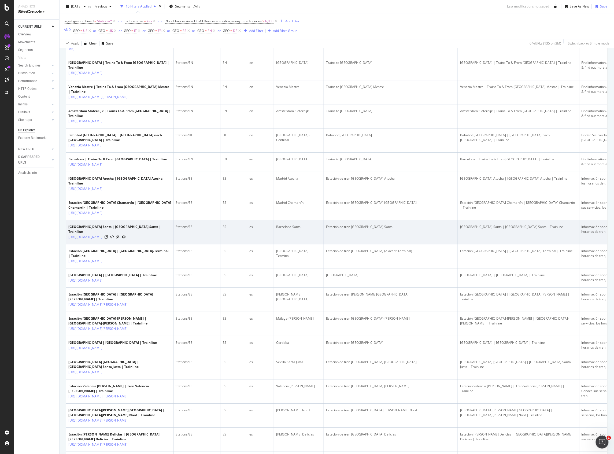
click at [293, 229] on div "Barcelona Sants" at bounding box center [298, 226] width 45 height 5
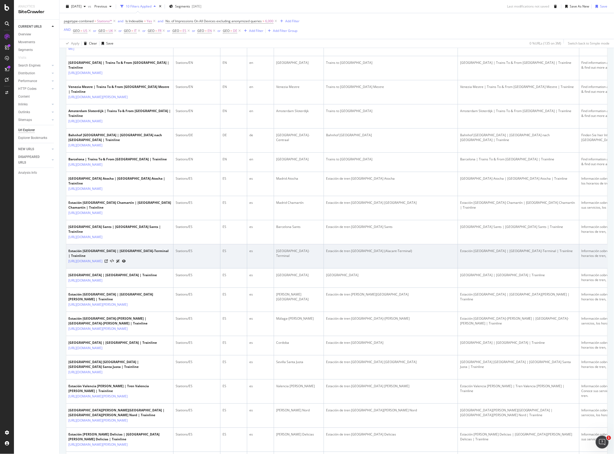
click at [292, 258] on div "[GEOGRAPHIC_DATA]-Terminal" at bounding box center [298, 253] width 45 height 10
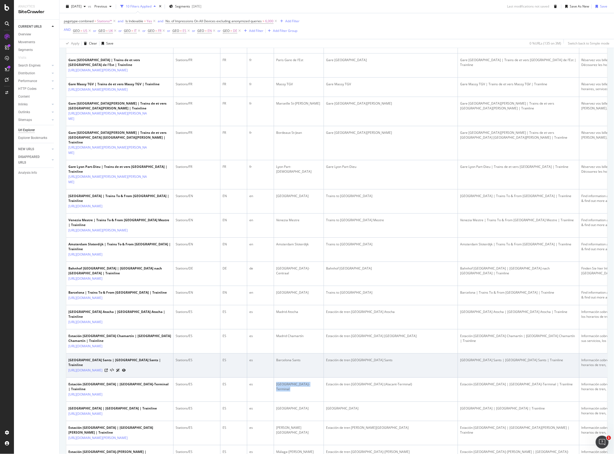
scroll to position [621, 0]
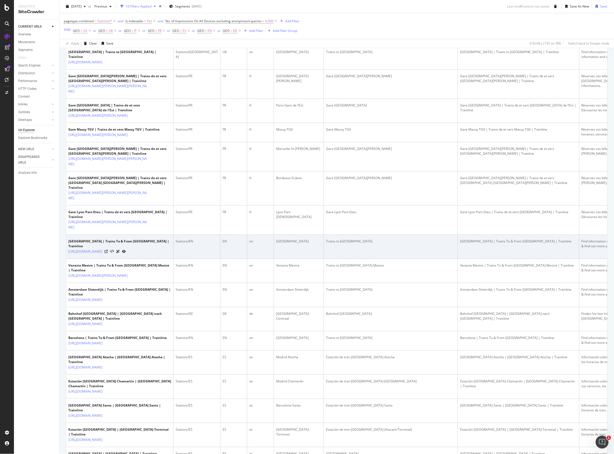
click at [282, 244] on div "[GEOGRAPHIC_DATA]" at bounding box center [298, 241] width 45 height 5
click at [313, 259] on td "[GEOGRAPHIC_DATA]" at bounding box center [299, 247] width 50 height 24
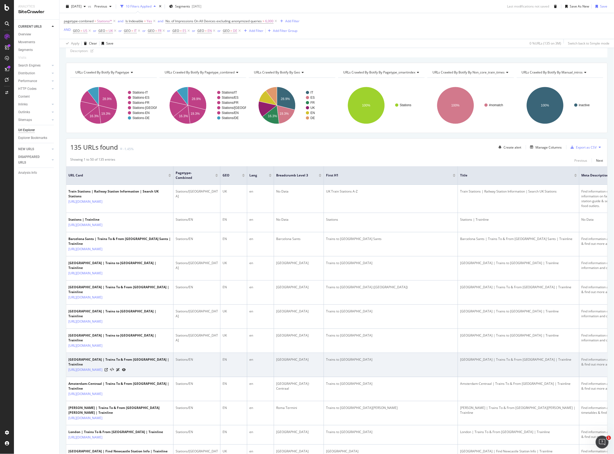
scroll to position [0, 0]
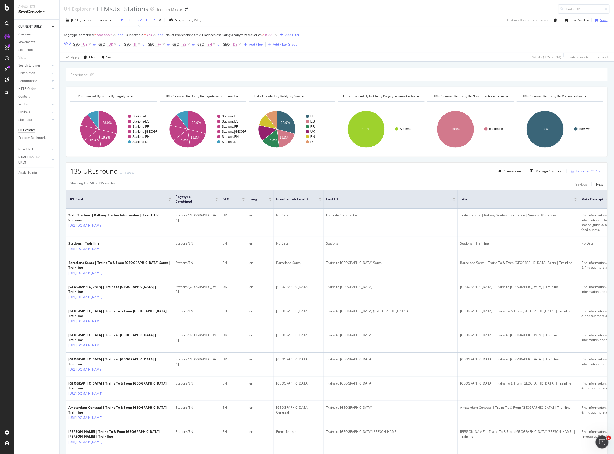
click at [601, 20] on div "Save" at bounding box center [603, 20] width 7 height 5
click at [586, 173] on div "Export as CSV" at bounding box center [586, 171] width 21 height 5
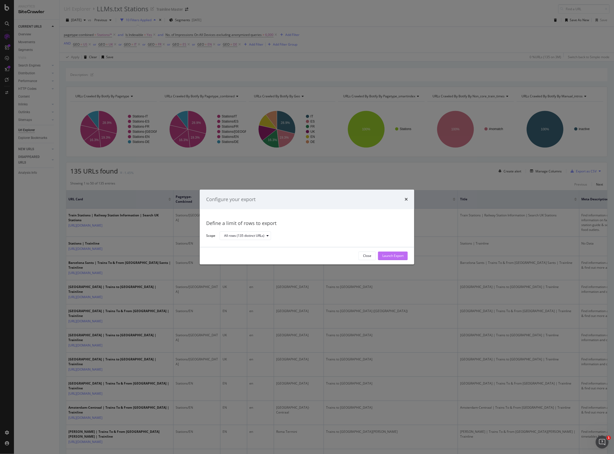
click at [398, 258] on div "Launch Export" at bounding box center [392, 256] width 21 height 8
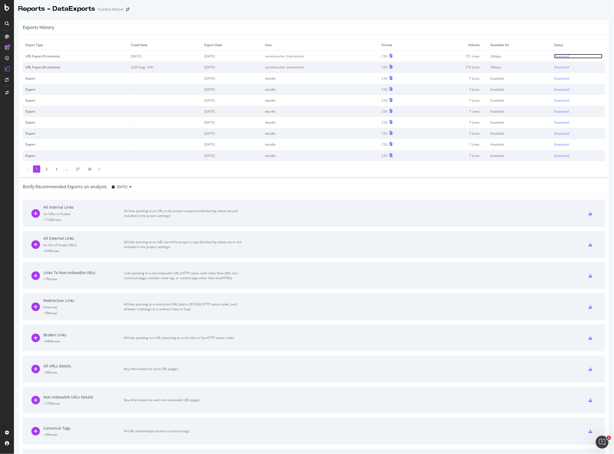
drag, startPoint x: 560, startPoint y: 57, endPoint x: 557, endPoint y: 59, distance: 3.4
click at [560, 57] on link "Download" at bounding box center [578, 56] width 48 height 5
click at [211, 183] on div "Botify Recommended Exports on analysis: 2025 Aug. 24th" at bounding box center [313, 186] width 591 height 17
click at [554, 55] on div "Download" at bounding box center [561, 56] width 15 height 5
click at [29, 60] on div "SiteCrawler" at bounding box center [29, 60] width 19 height 5
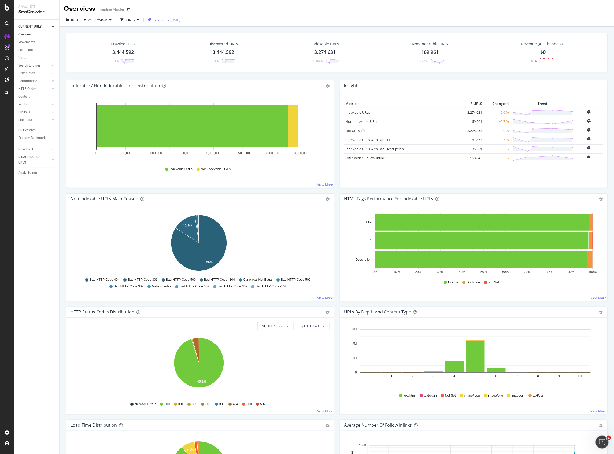
click at [169, 21] on span "Segments" at bounding box center [161, 20] width 15 height 5
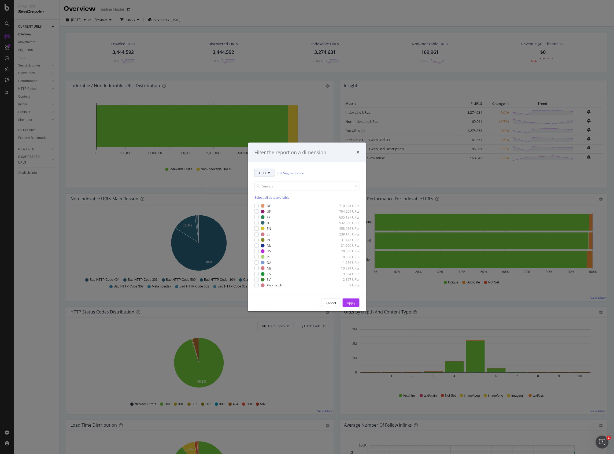
click at [261, 174] on span "GEO" at bounding box center [262, 173] width 7 height 5
click at [266, 205] on div "pagetype-combined" at bounding box center [276, 202] width 43 height 8
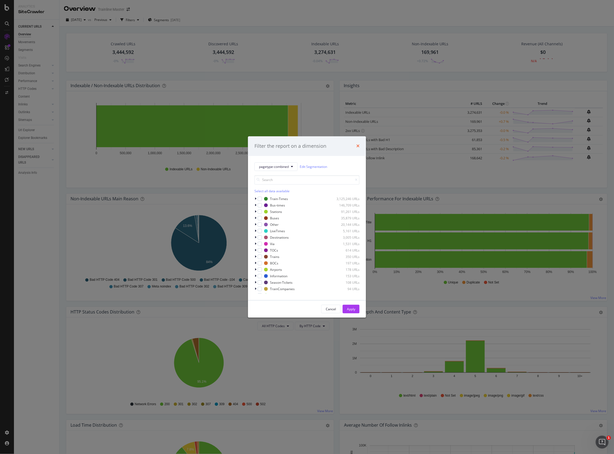
click at [358, 146] on icon "times" at bounding box center [357, 146] width 3 height 4
